Goal: Task Accomplishment & Management: Use online tool/utility

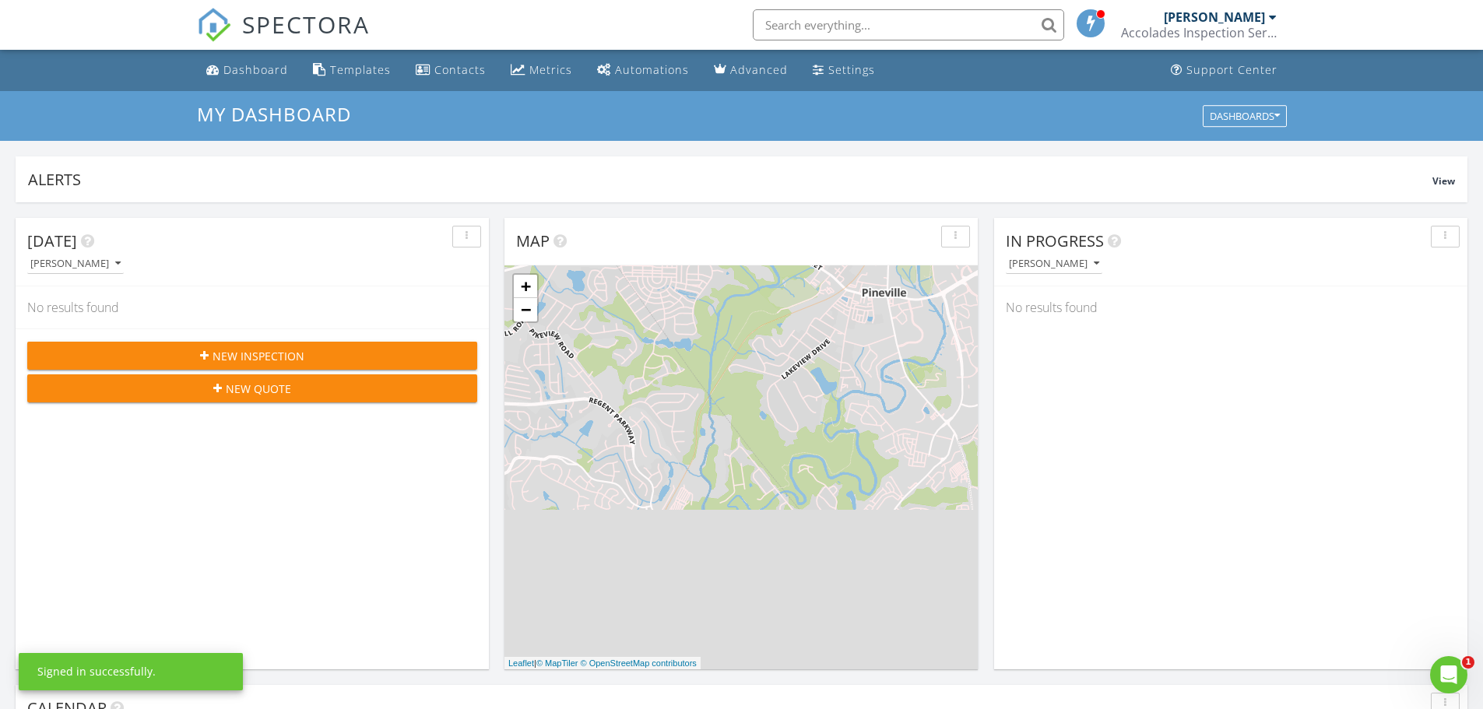
scroll to position [389, 0]
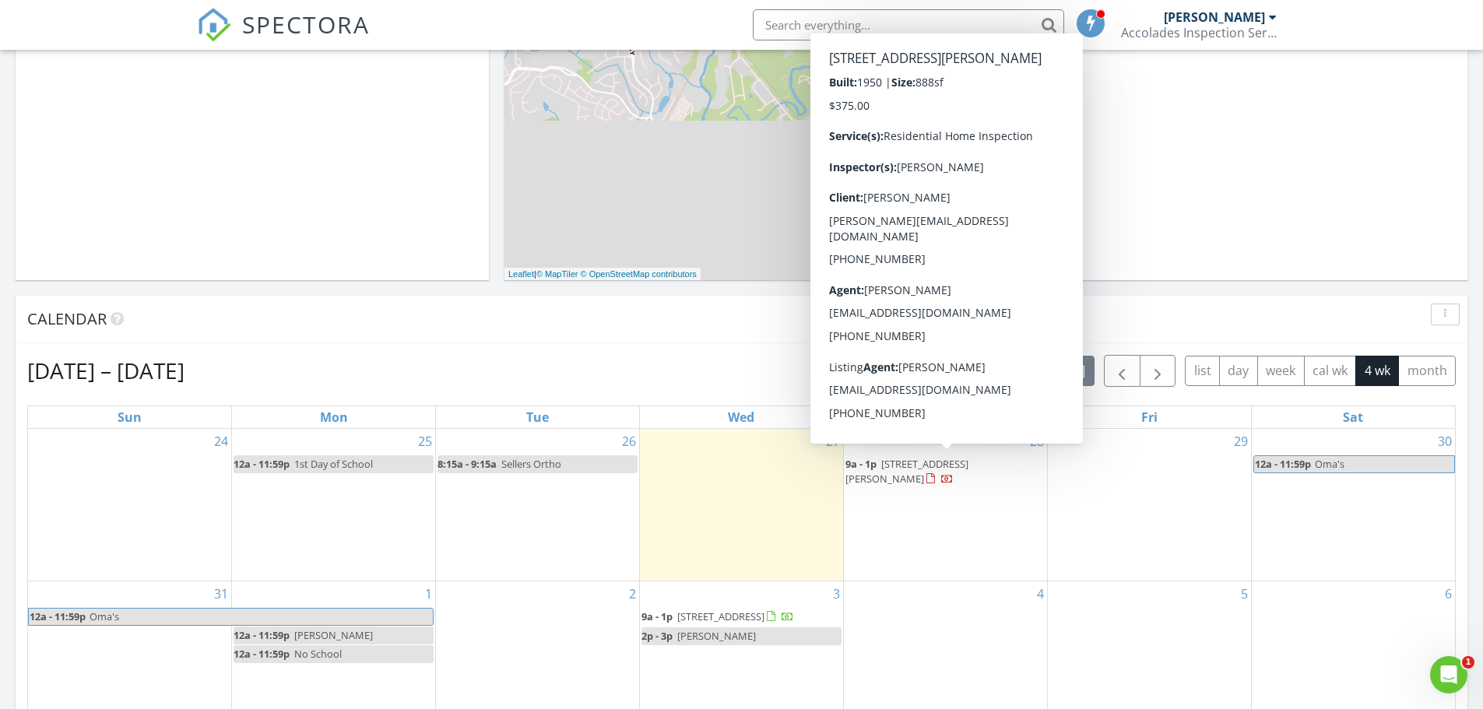
click at [939, 469] on span "606 Mauney Ave, Kings Mountain 28086" at bounding box center [906, 471] width 123 height 29
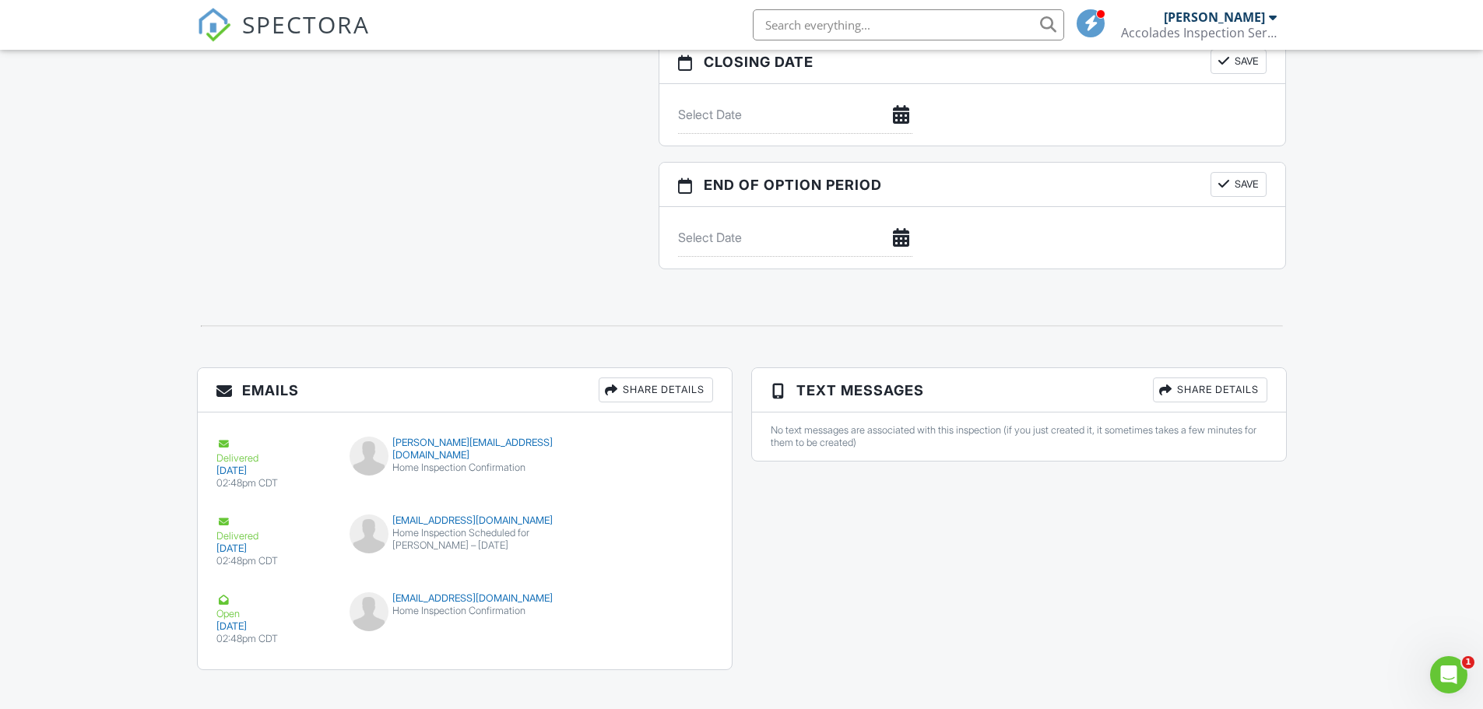
scroll to position [1481, 0]
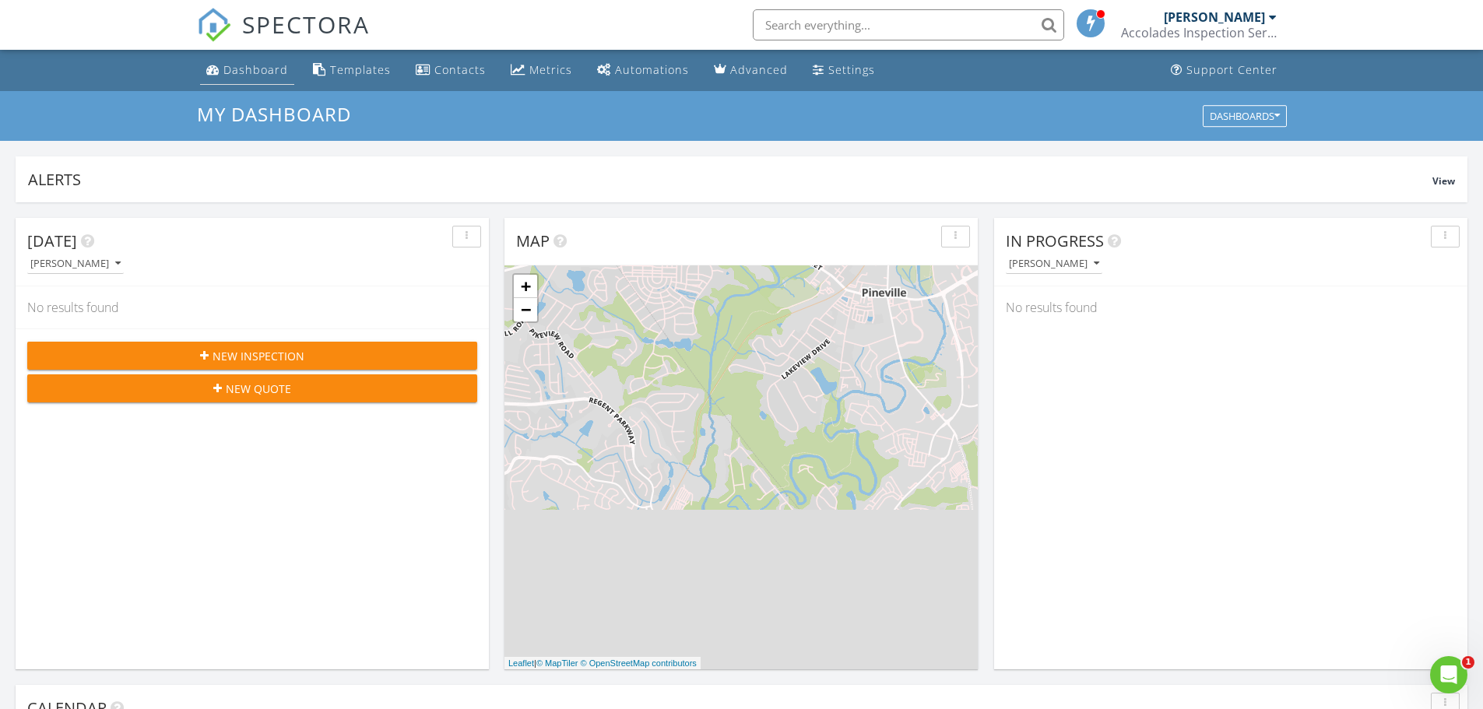
click at [263, 72] on div "Dashboard" at bounding box center [255, 69] width 65 height 15
click at [325, 64] on link "Templates" at bounding box center [352, 70] width 90 height 29
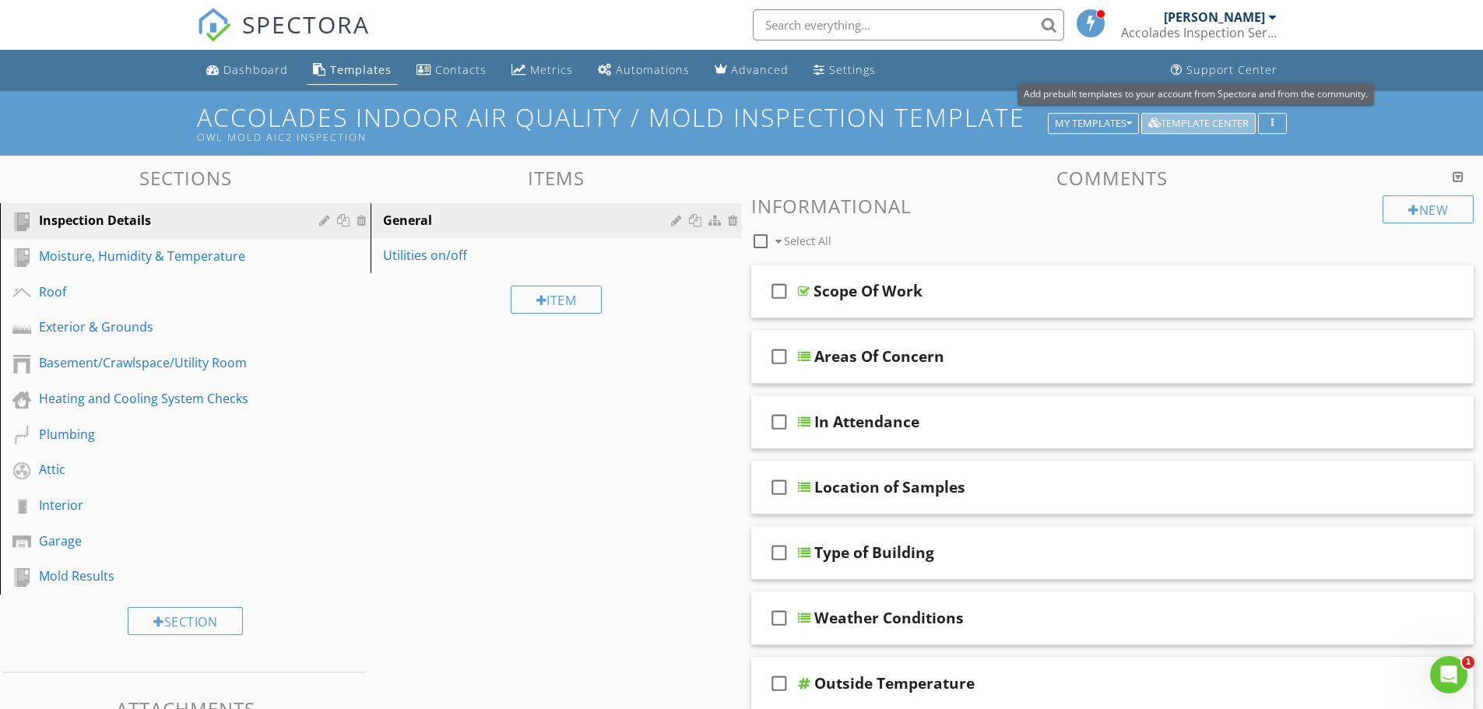
click at [1169, 126] on div "Template Center" at bounding box center [1198, 123] width 100 height 11
click at [1074, 121] on div "My Templates" at bounding box center [1093, 123] width 77 height 11
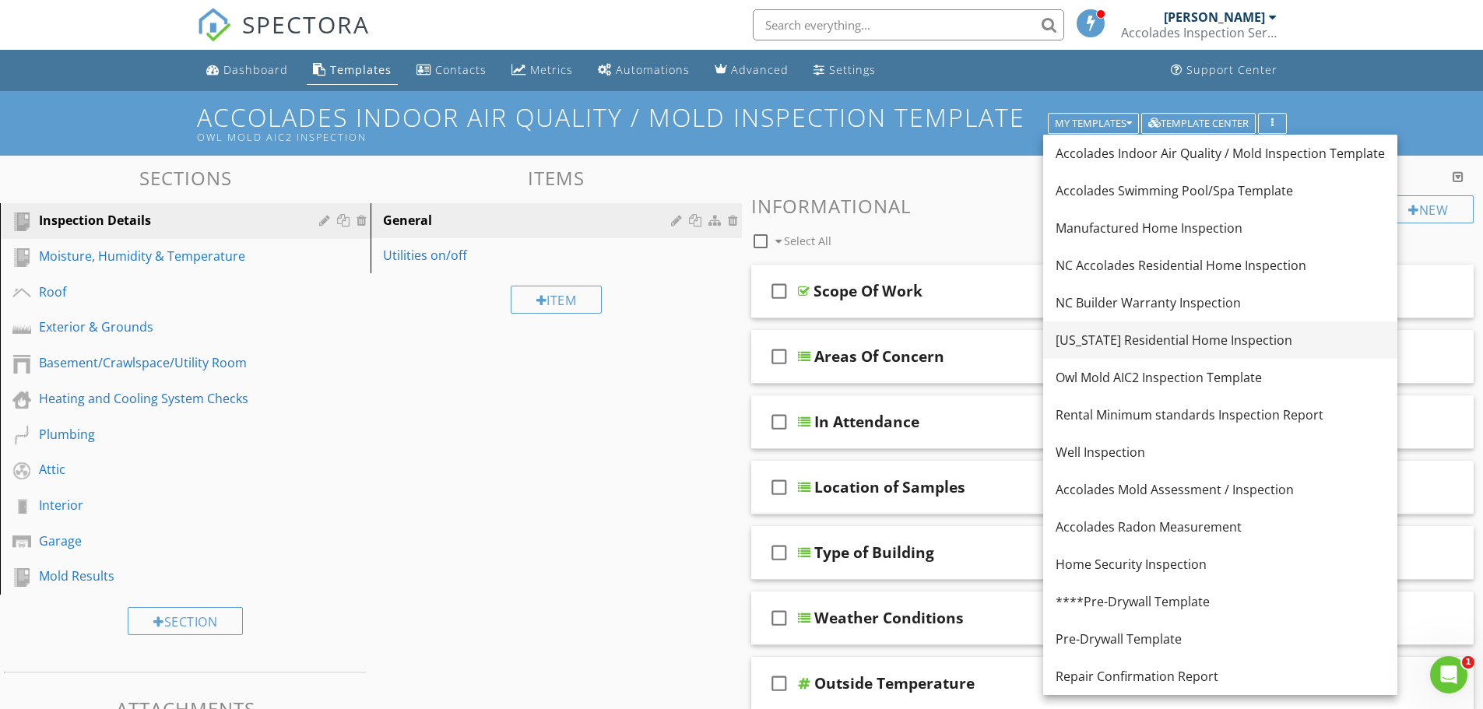
click at [1112, 322] on link "[US_STATE] Residential Home Inspection" at bounding box center [1220, 340] width 354 height 37
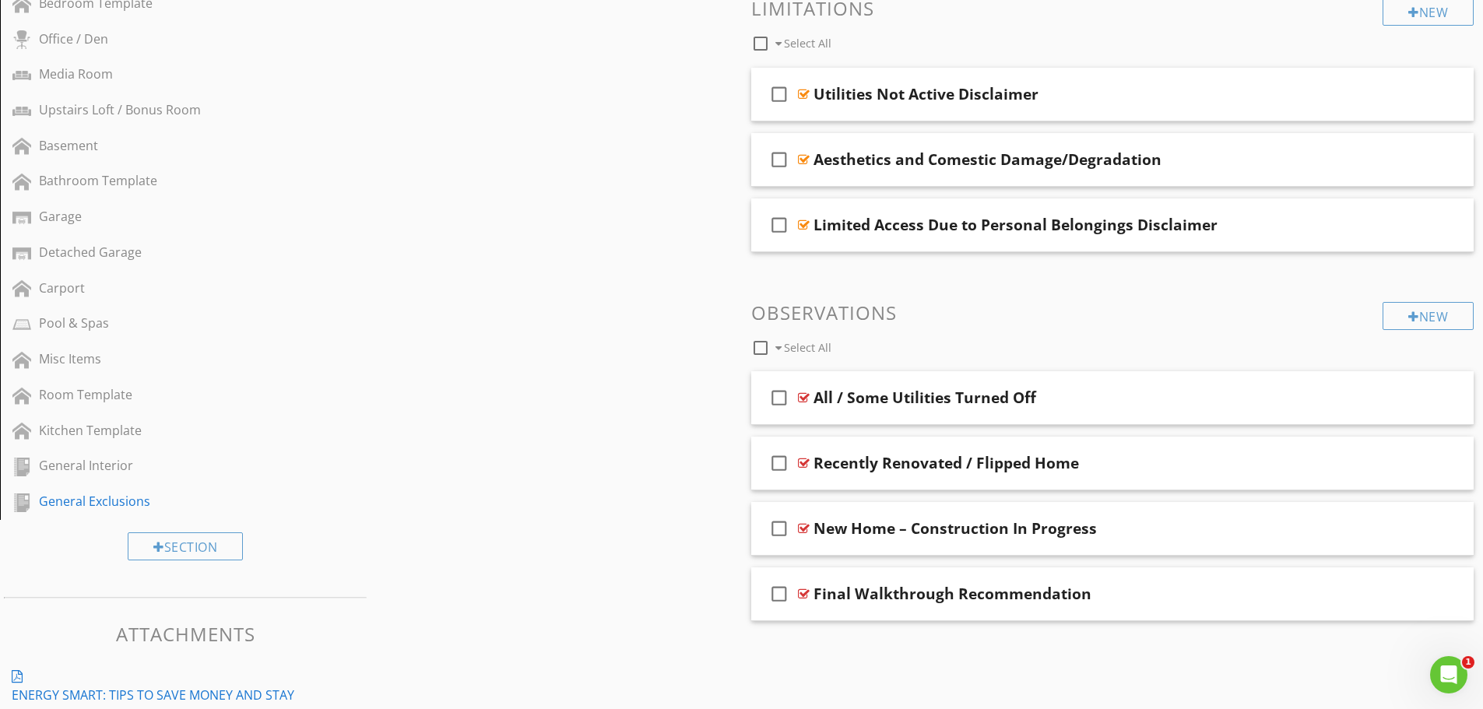
scroll to position [701, 0]
